Goal: Transaction & Acquisition: Purchase product/service

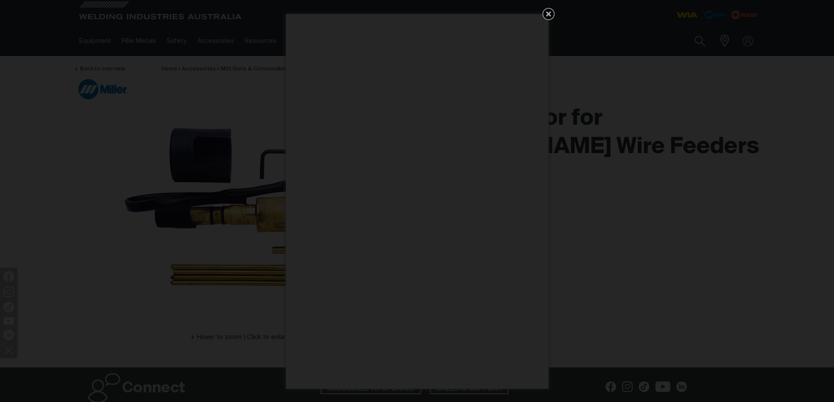
click at [548, 6] on div "Get 5 WIA Welding Guides Free!" at bounding box center [417, 201] width 834 height 402
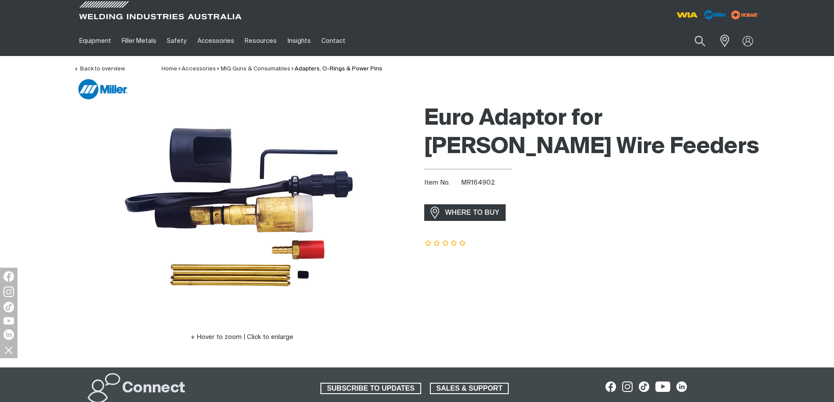
drag, startPoint x: 0, startPoint y: 0, endPoint x: 323, endPoint y: 138, distance: 351.0
click at [323, 138] on img at bounding box center [242, 209] width 281 height 187
